Goal: Answer question/provide support

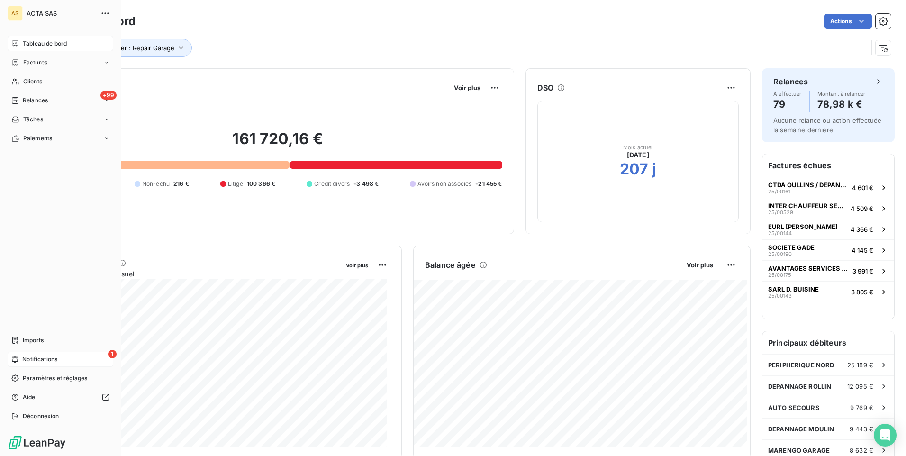
click at [32, 356] on span "Notifications" at bounding box center [39, 359] width 35 height 9
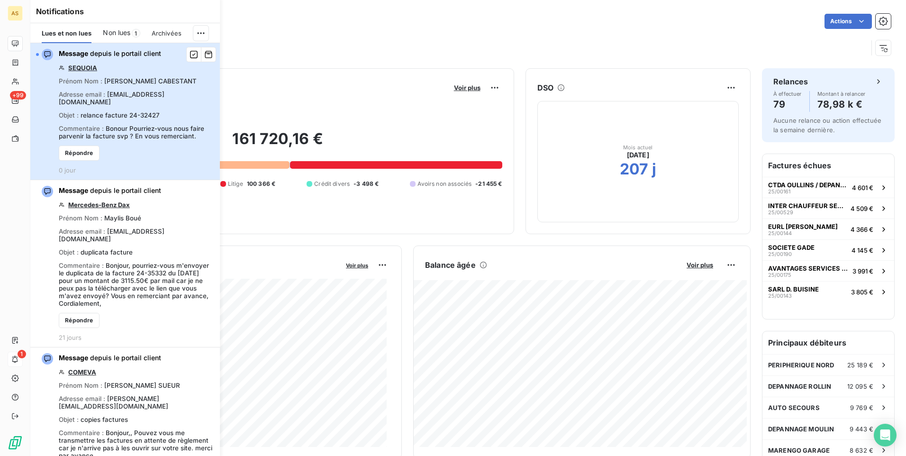
click at [127, 107] on div "Message depuis le portail client SEQUOIA Prénom Nom : [PERSON_NAME] Adresse ema…" at bounding box center [136, 111] width 155 height 125
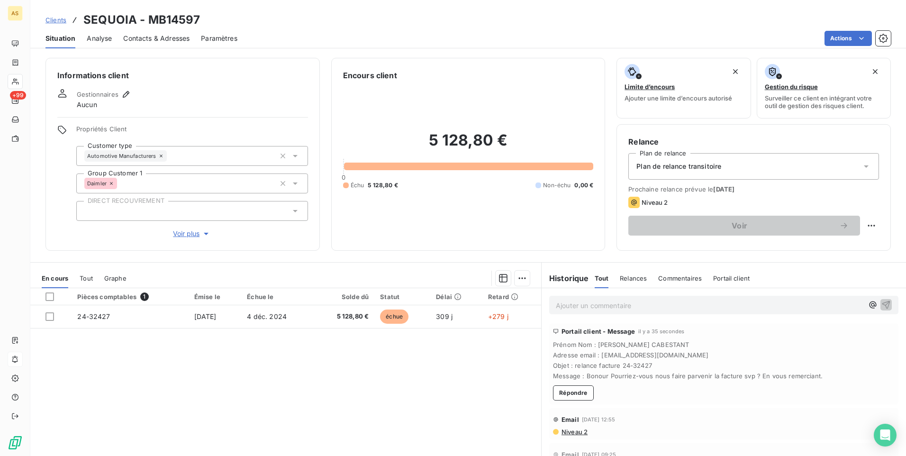
drag, startPoint x: 702, startPoint y: 354, endPoint x: 596, endPoint y: 356, distance: 106.2
click at [596, 356] on span "Adresse email : fournisseurs@groupechopard.com" at bounding box center [724, 355] width 342 height 8
drag, startPoint x: 596, startPoint y: 356, endPoint x: 605, endPoint y: 355, distance: 9.1
copy span "fournisseurs@groupechopard.com"
click at [572, 395] on button "Répondre" at bounding box center [573, 392] width 41 height 15
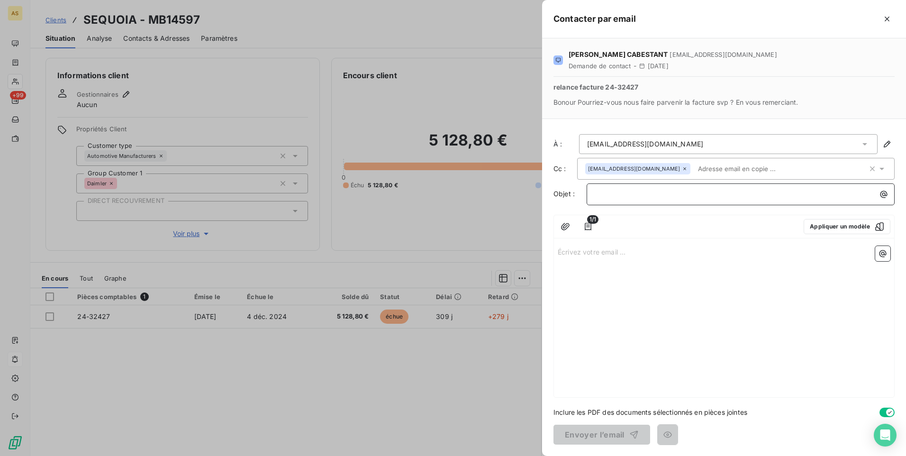
click at [602, 199] on p "﻿" at bounding box center [743, 194] width 297 height 11
click at [560, 254] on p "Écrivez votre email ... ﻿" at bounding box center [724, 251] width 333 height 11
click at [576, 250] on p "Écrivez votre email ... ﻿" at bounding box center [724, 251] width 333 height 11
click at [432, 401] on div at bounding box center [453, 228] width 906 height 456
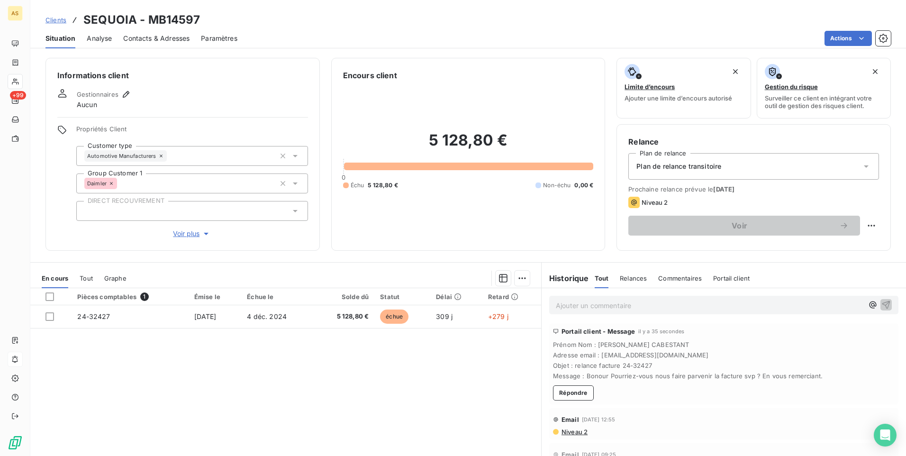
drag, startPoint x: 706, startPoint y: 353, endPoint x: 596, endPoint y: 357, distance: 109.5
click at [596, 357] on span "Adresse email : fournisseurs@groupechopard.com" at bounding box center [724, 355] width 342 height 8
copy span "fournisseurs@groupechopard.com"
click at [572, 300] on p "Ajouter un commentaire ﻿" at bounding box center [710, 306] width 308 height 12
click at [881, 303] on button "button" at bounding box center [886, 304] width 11 height 11
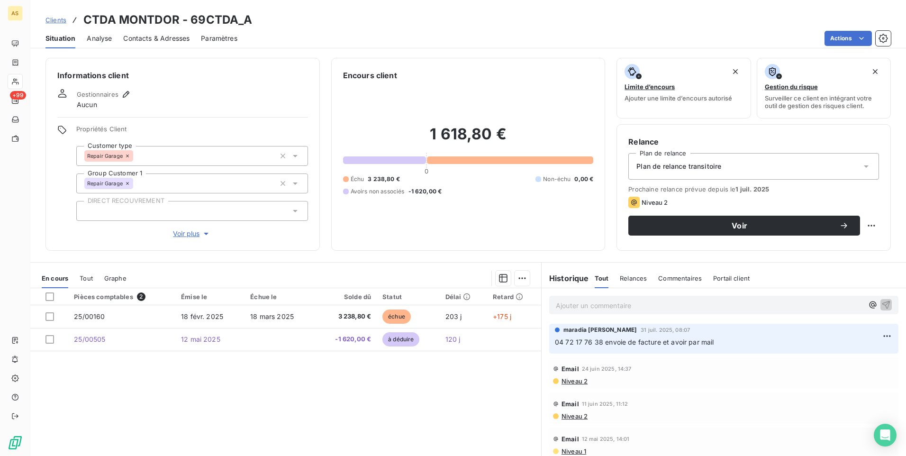
click at [58, 21] on span "Clients" at bounding box center [55, 20] width 21 height 8
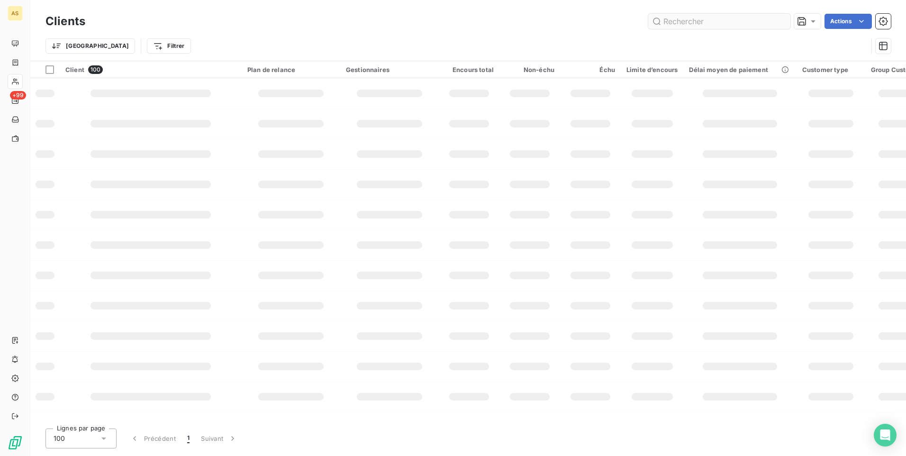
click at [670, 22] on input "text" at bounding box center [719, 21] width 142 height 15
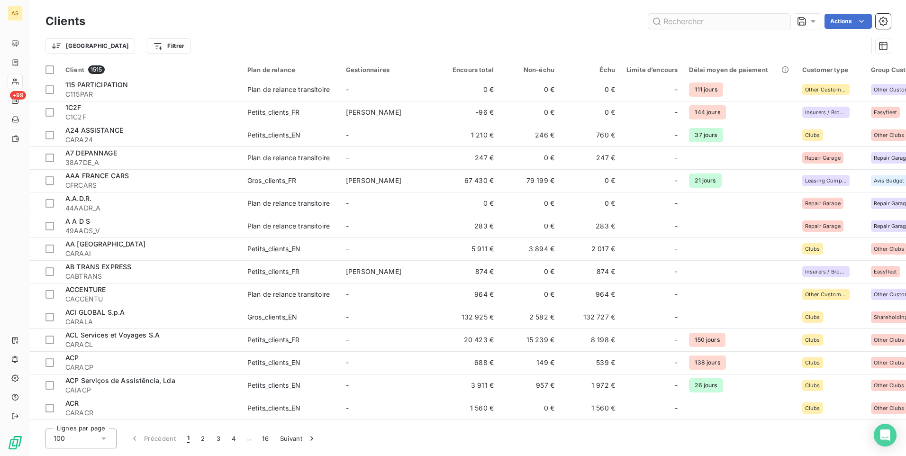
click at [663, 25] on input "text" at bounding box center [719, 21] width 142 height 15
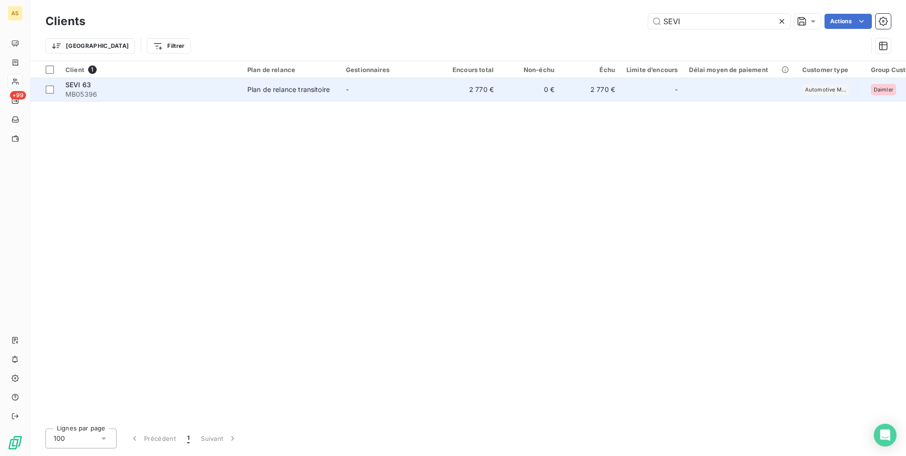
type input "SEVI"
click at [529, 94] on td "0 €" at bounding box center [530, 89] width 61 height 23
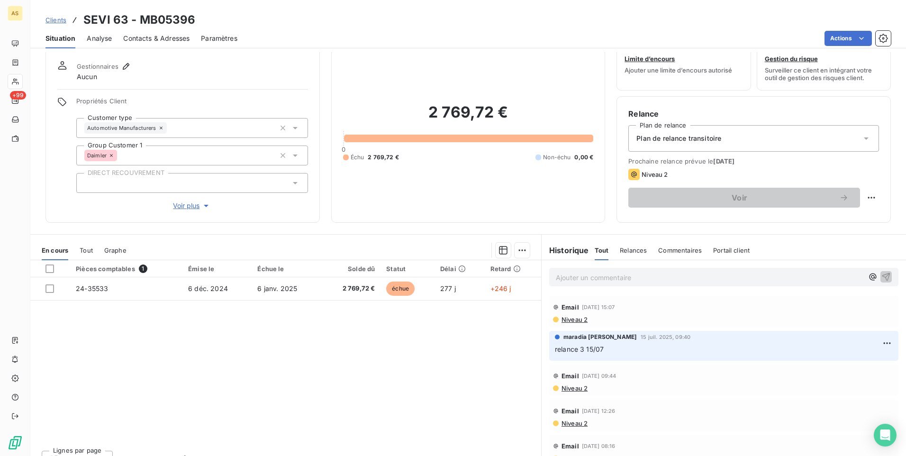
scroll to position [43, 0]
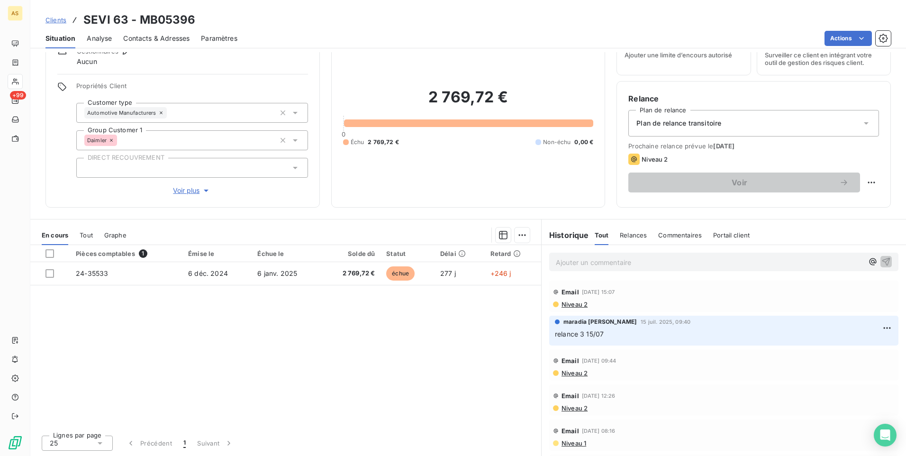
click at [558, 260] on p "Ajouter un commentaire ﻿" at bounding box center [710, 262] width 308 height 12
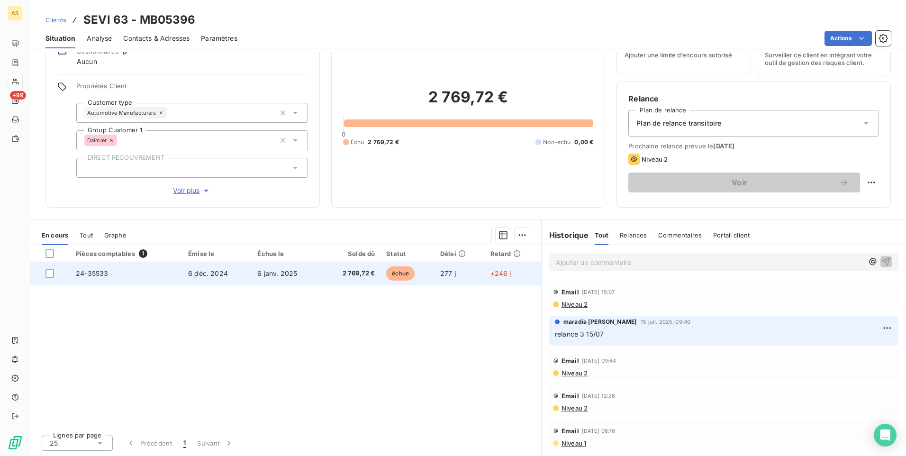
click at [100, 277] on span "24-35533" at bounding box center [92, 273] width 32 height 8
